Goal: Check status: Check status

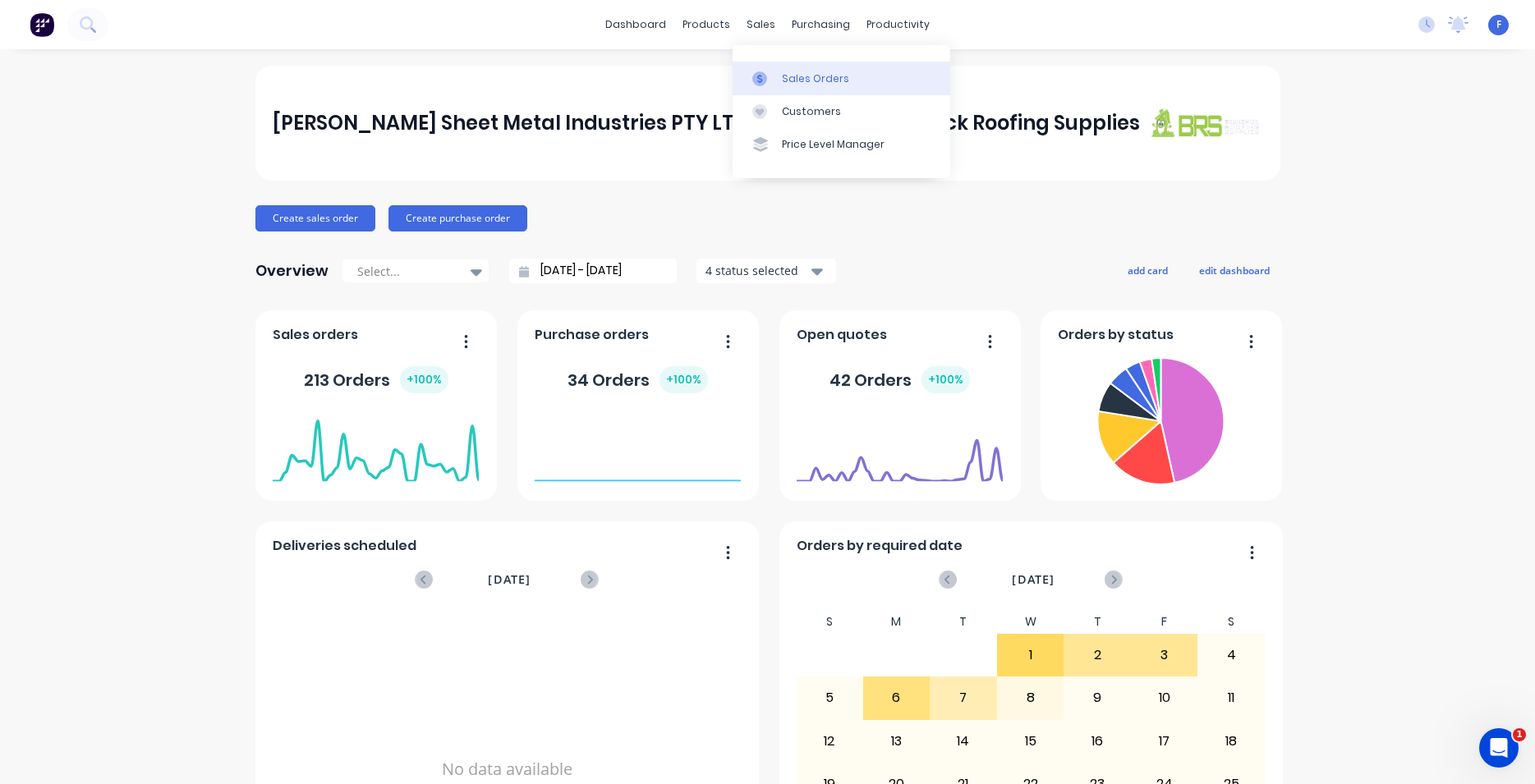
click at [797, 76] on div "Sales Orders" at bounding box center [815, 78] width 67 height 15
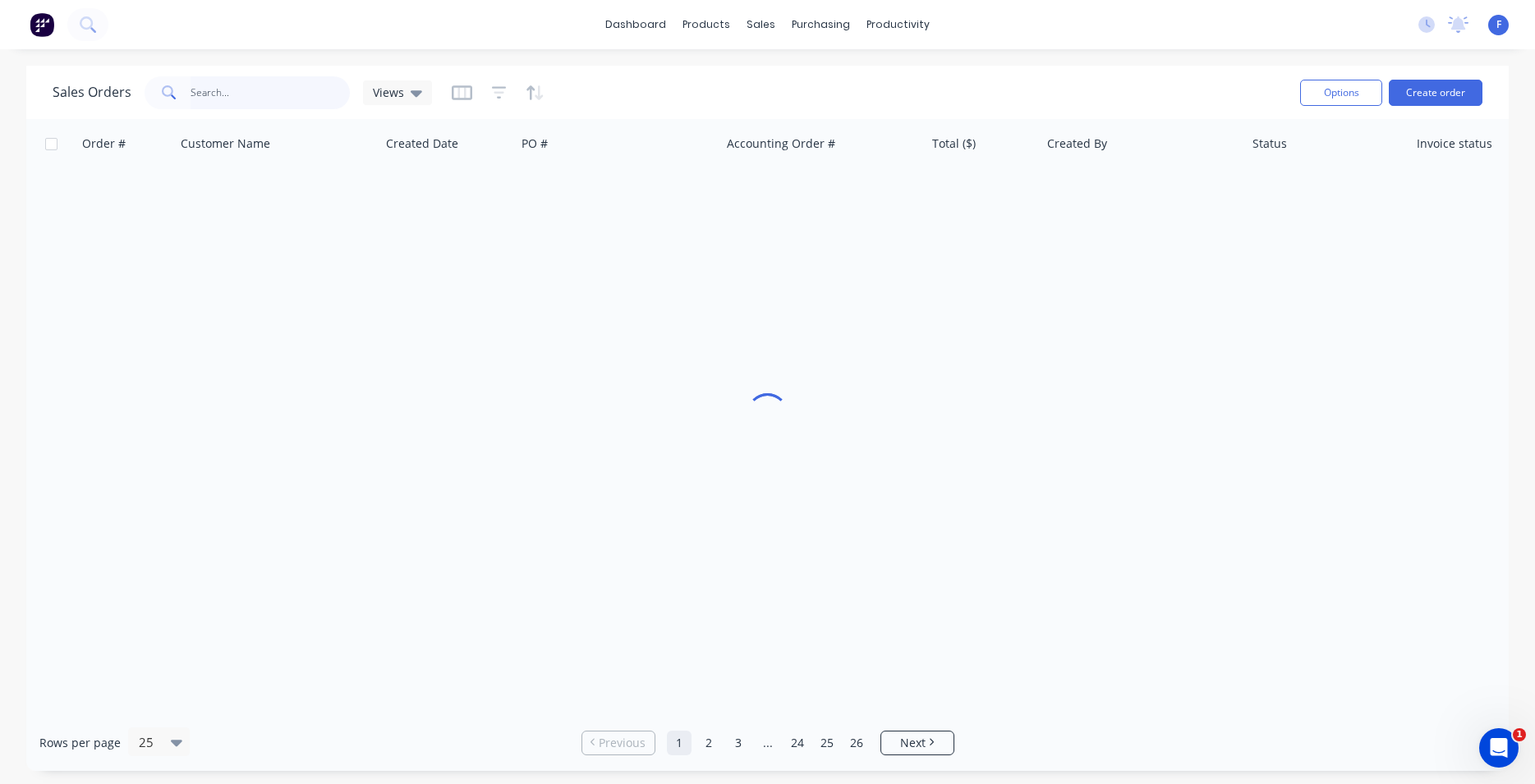
click at [217, 90] on input "text" at bounding box center [270, 93] width 161 height 33
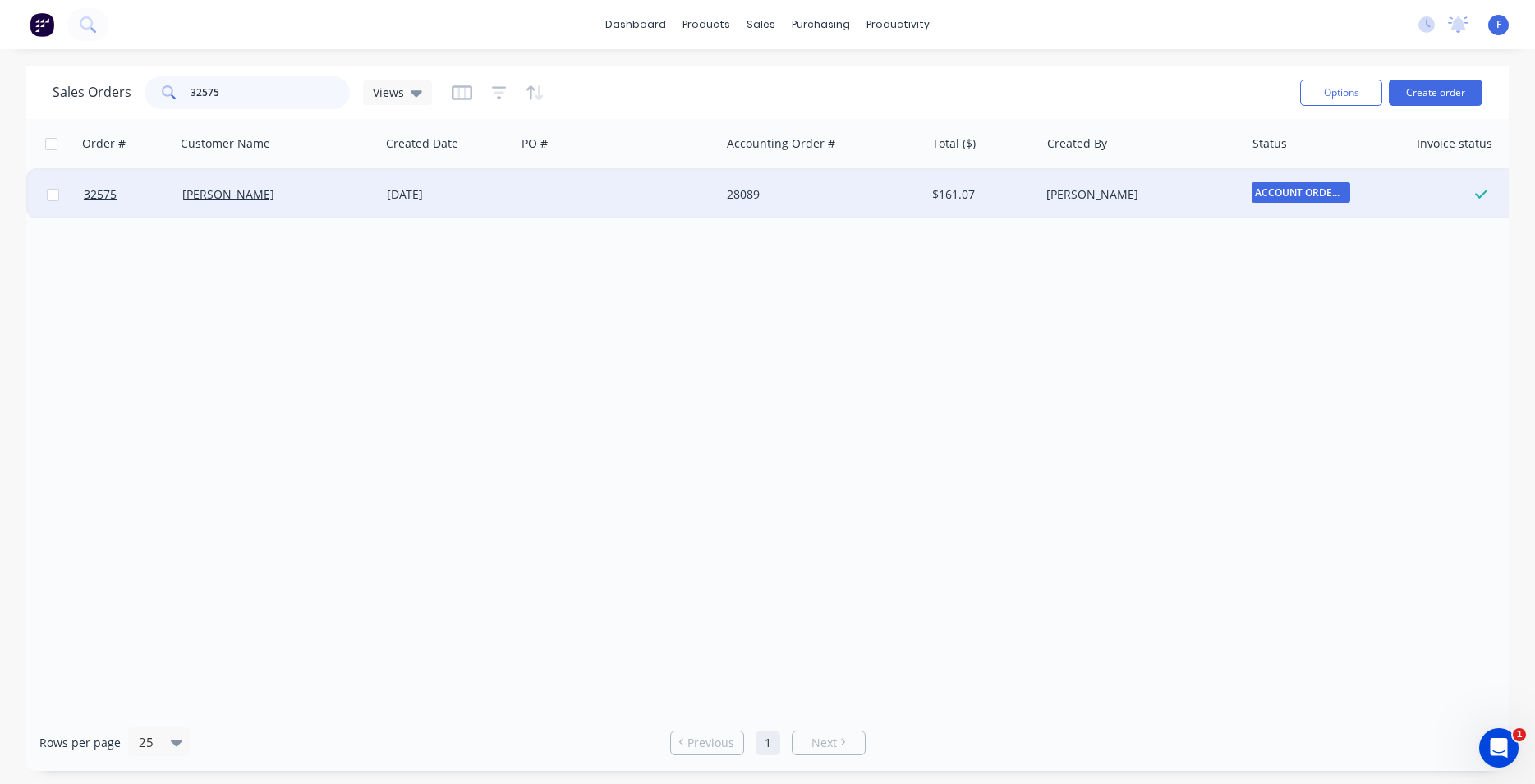
type input "32575"
click at [638, 196] on div at bounding box center [618, 195] width 204 height 50
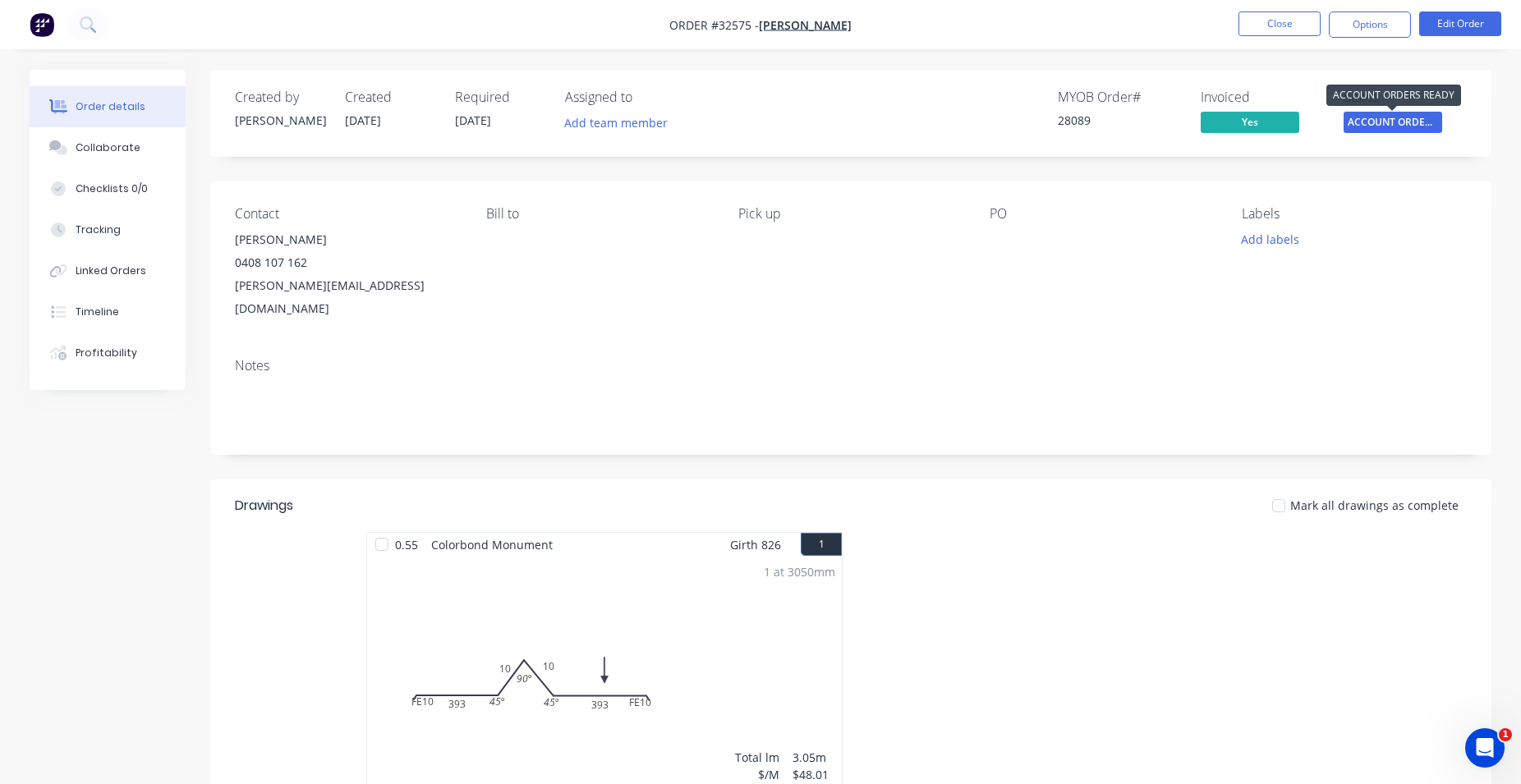
click at [1423, 128] on span "ACCOUNT ORDERS ..." at bounding box center [1393, 122] width 98 height 20
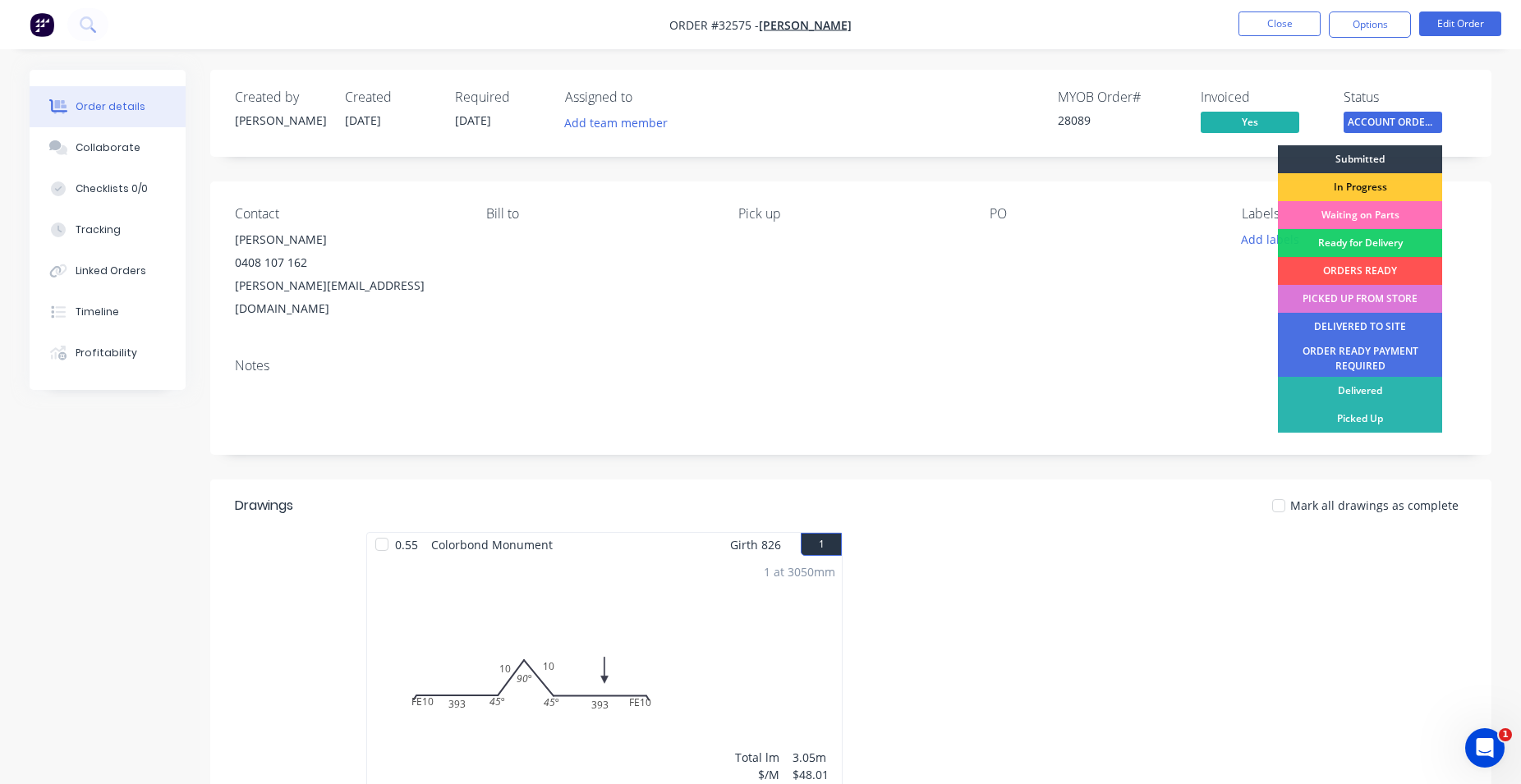
click at [1376, 303] on div "PICKED UP FROM STORE" at bounding box center [1360, 299] width 164 height 28
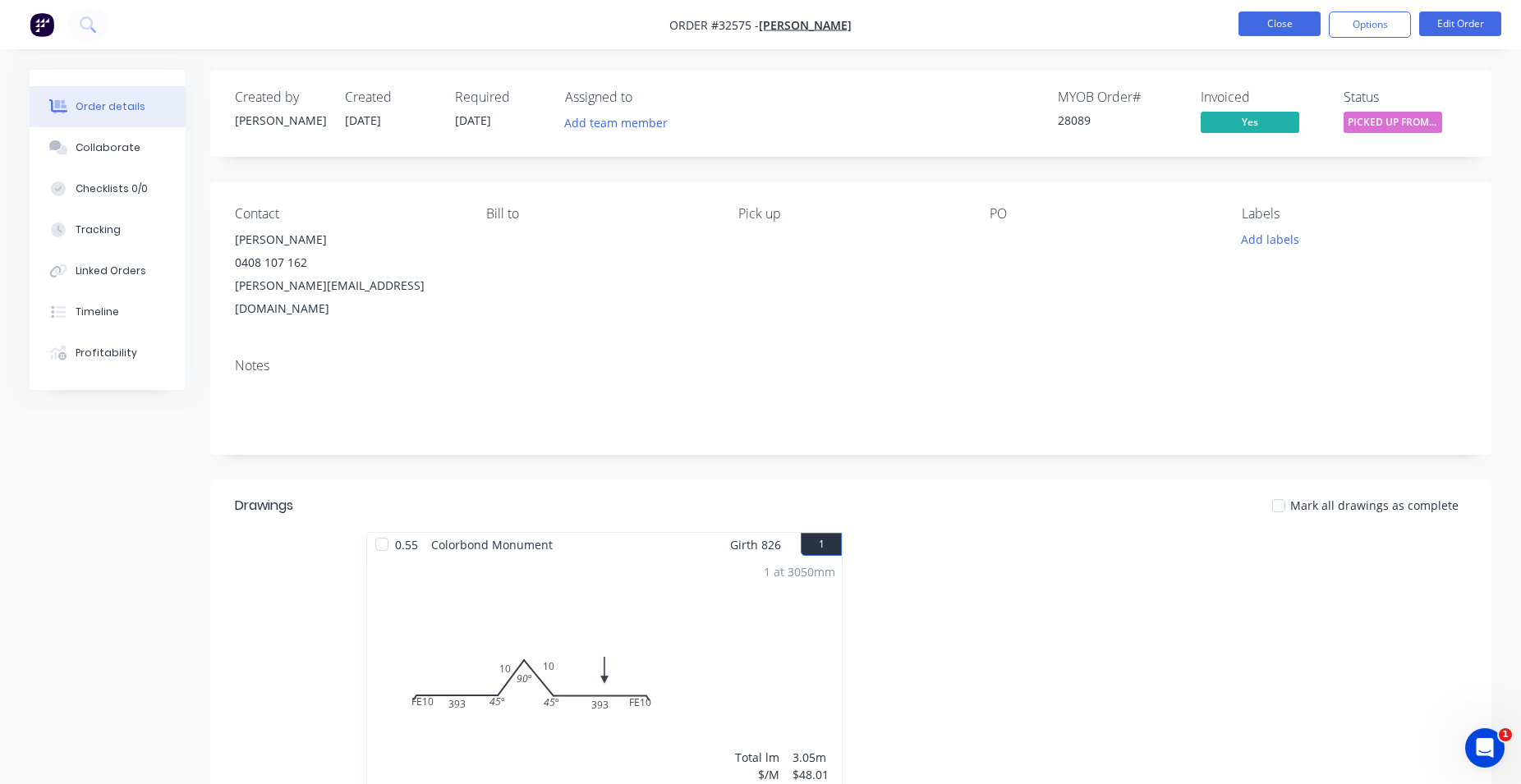
click at [1300, 18] on button "Close" at bounding box center [1280, 23] width 82 height 24
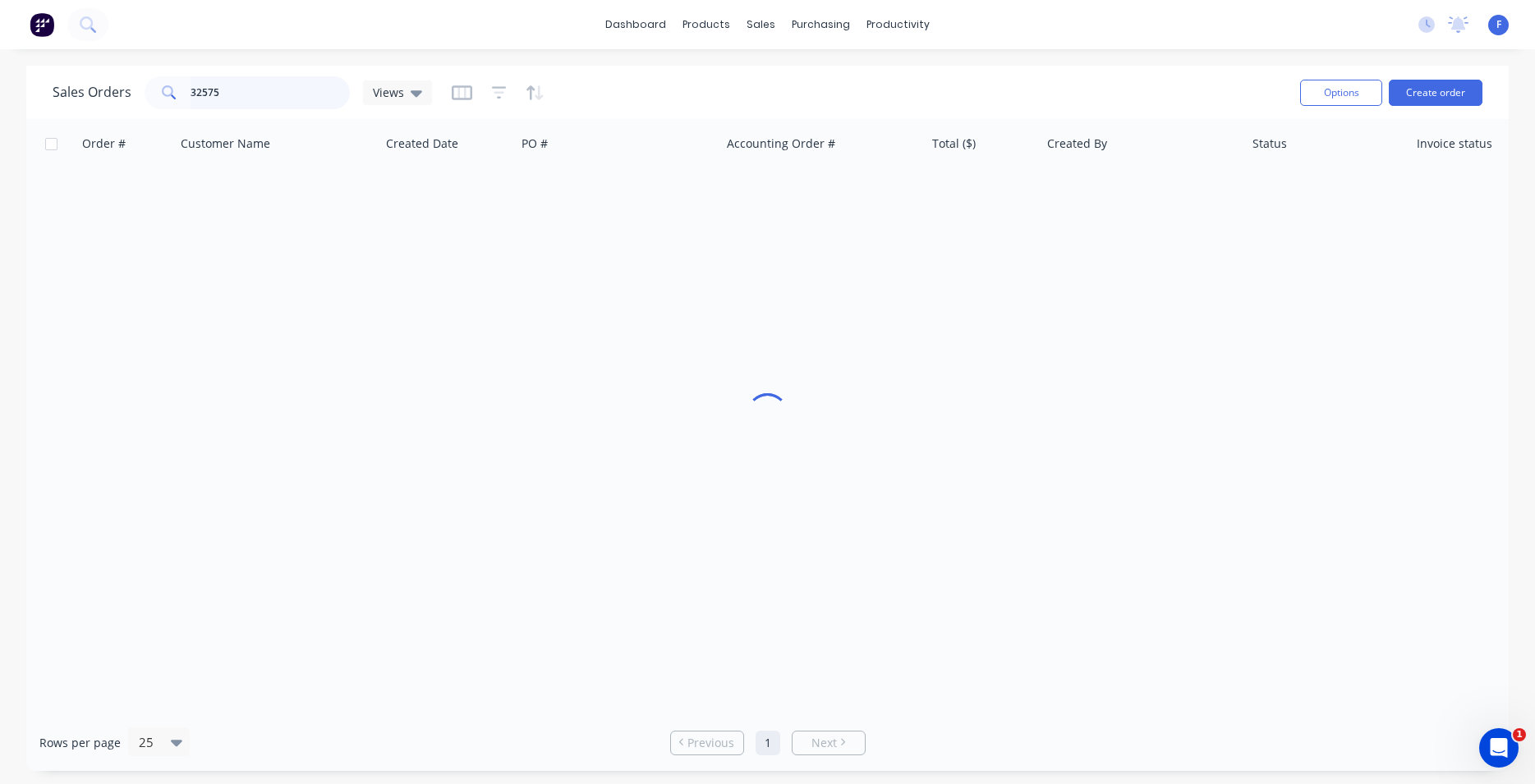
click at [275, 100] on input "32575" at bounding box center [270, 93] width 161 height 33
type input "3"
click at [45, 20] on img at bounding box center [41, 24] width 24 height 24
